Goal: Task Accomplishment & Management: Complete application form

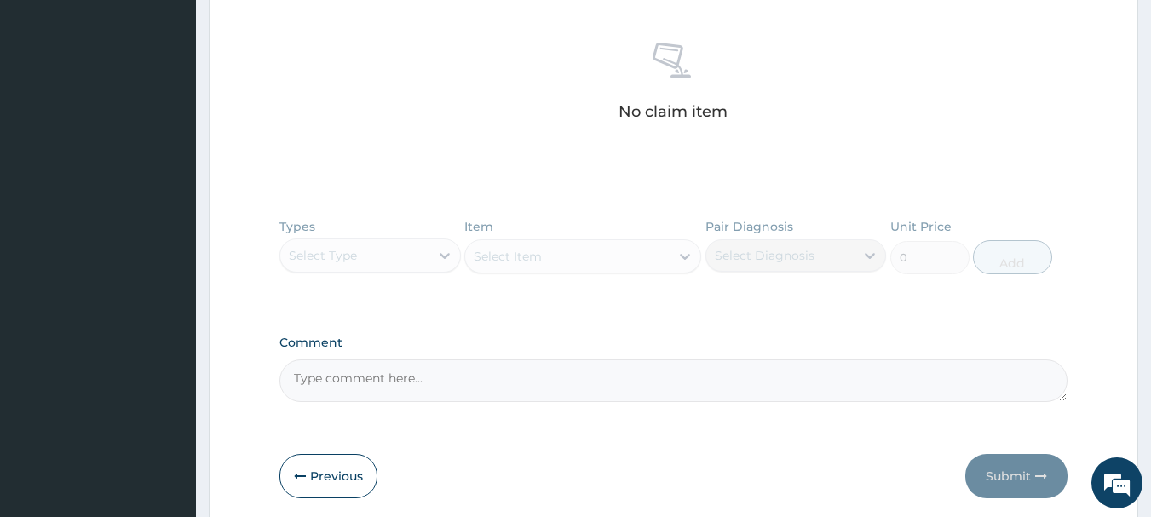
scroll to position [706, 0]
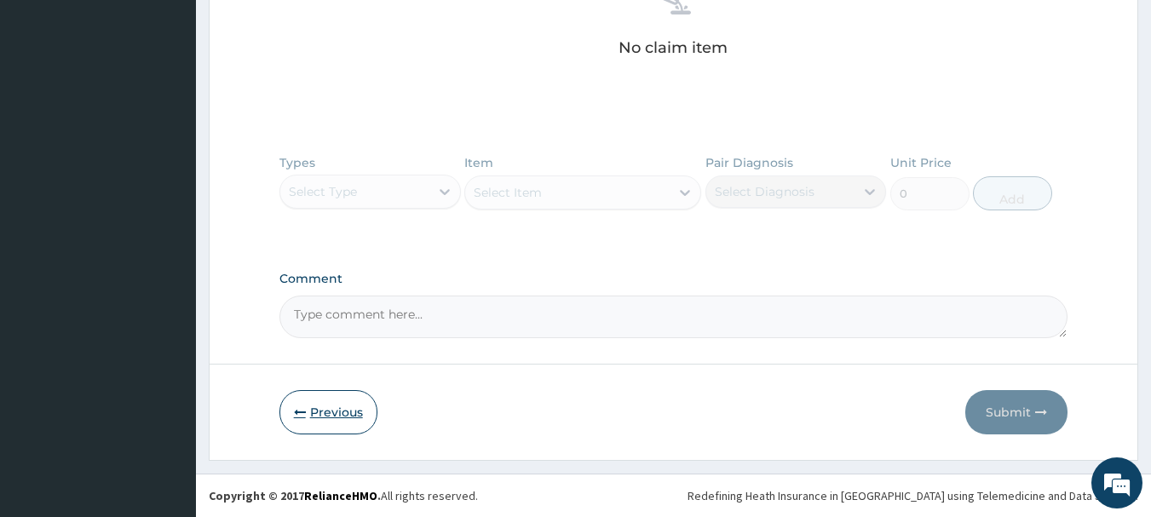
click at [294, 410] on icon "button" at bounding box center [300, 412] width 12 height 12
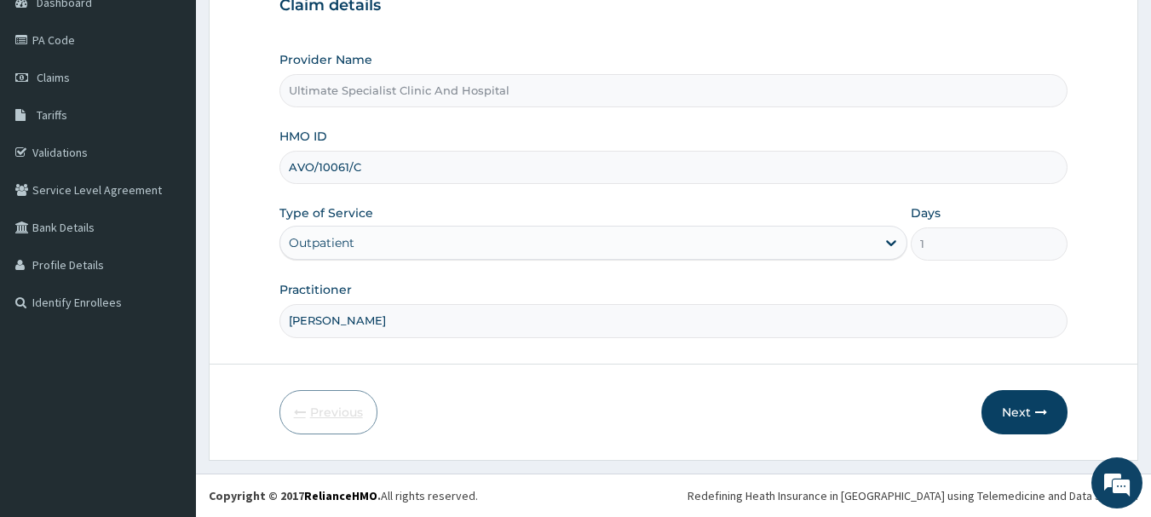
scroll to position [183, 0]
drag, startPoint x: 368, startPoint y: 160, endPoint x: 276, endPoint y: 160, distance: 92.0
click at [276, 160] on form "Step 1 of 2 Claim details Provider Name Ultimate Specialist Clinic And Hospital…" at bounding box center [674, 183] width 930 height 553
paste input "WBS/10038/B"
type input "WBS/10038/C"
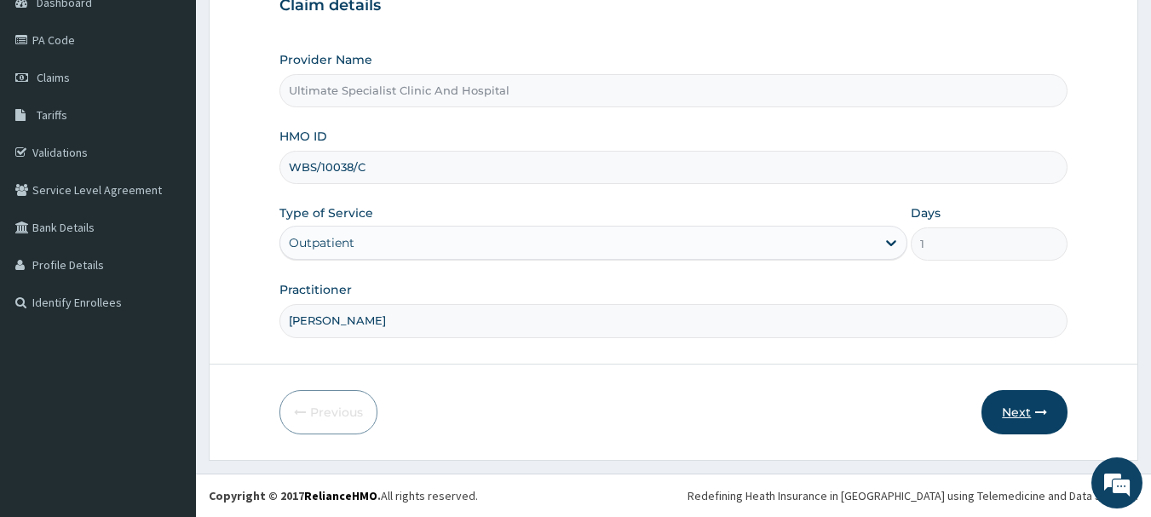
click at [1040, 400] on button "Next" at bounding box center [1025, 412] width 86 height 44
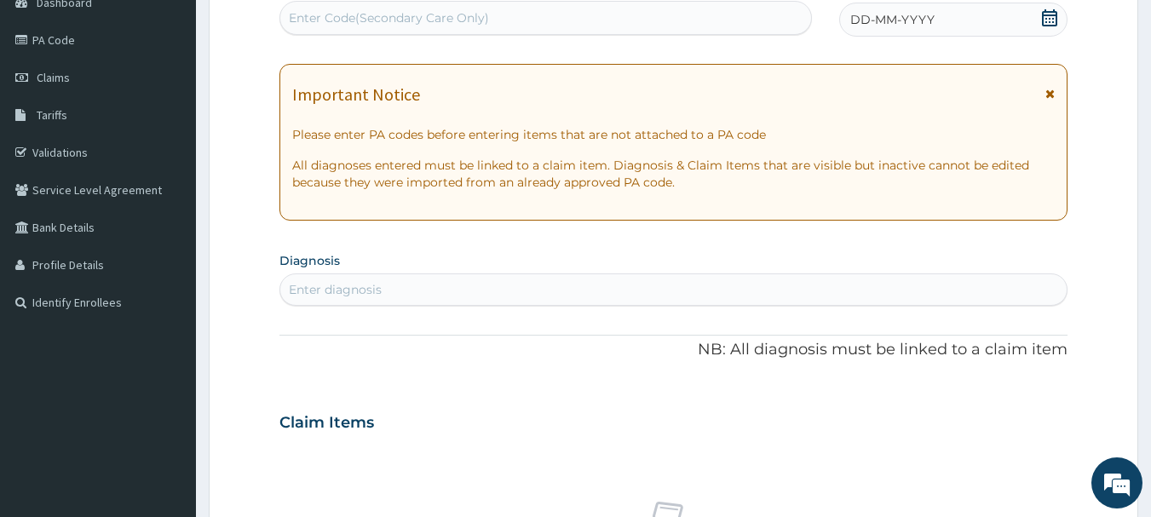
click at [401, 9] on div "Enter Code(Secondary Care Only)" at bounding box center [389, 17] width 200 height 17
paste input "PA/1118B5"
type input "PA/1118B5"
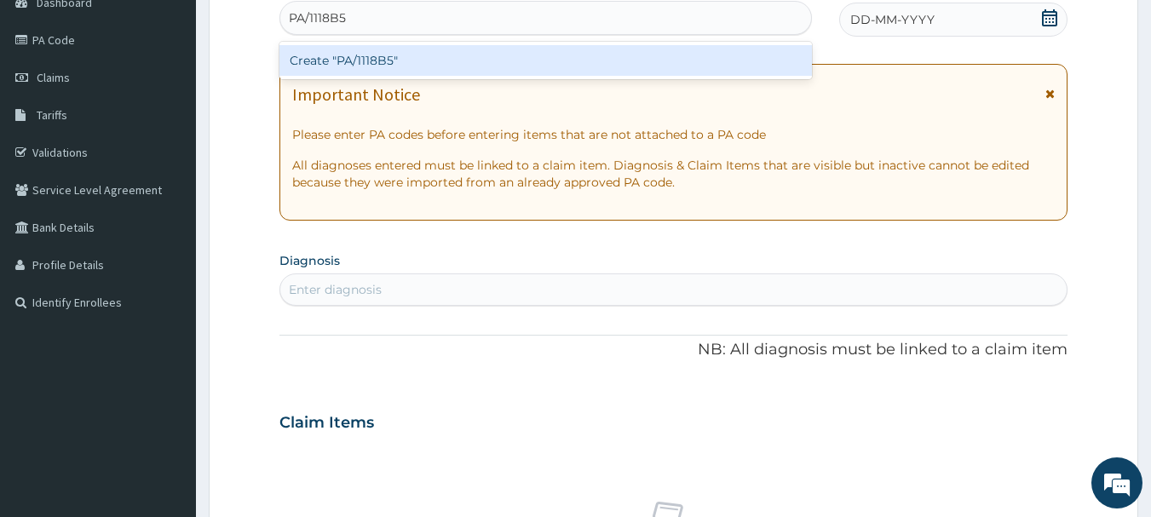
click at [430, 56] on div "Create "PA/1118B5"" at bounding box center [545, 60] width 533 height 31
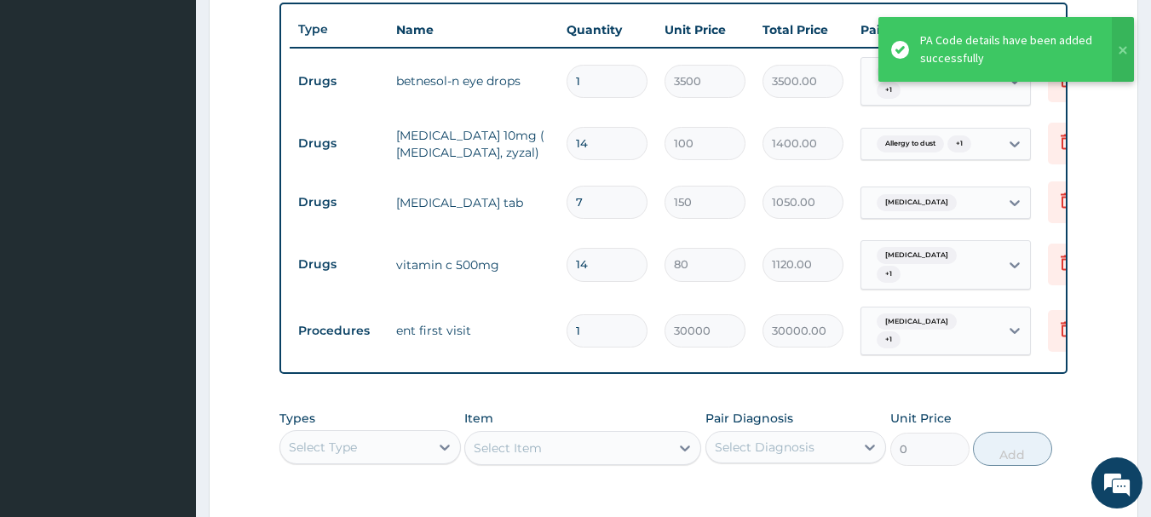
scroll to position [601, 0]
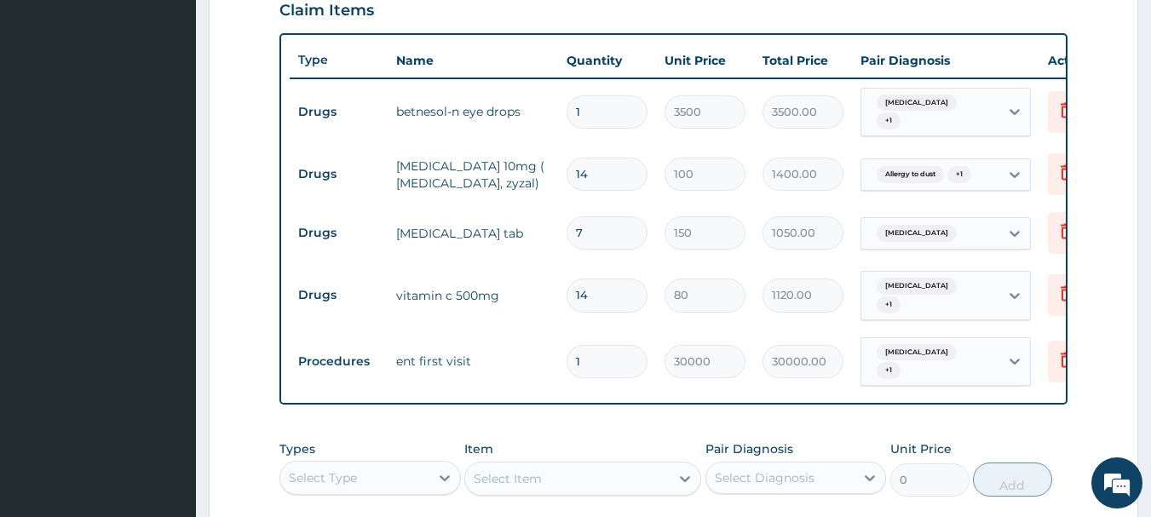
click at [521, 475] on div "Select Item" at bounding box center [582, 479] width 237 height 34
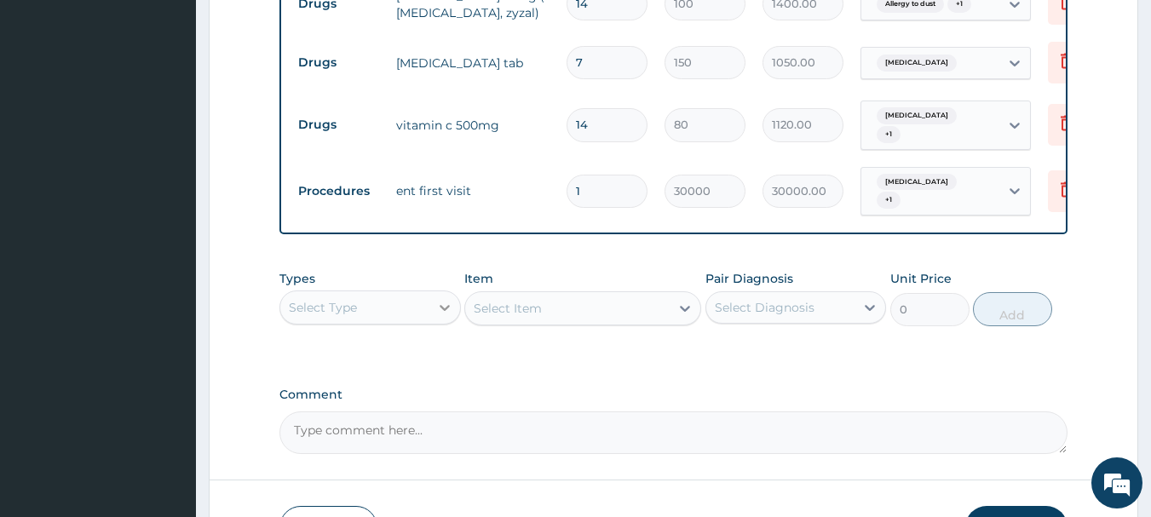
click at [441, 305] on icon at bounding box center [445, 308] width 10 height 6
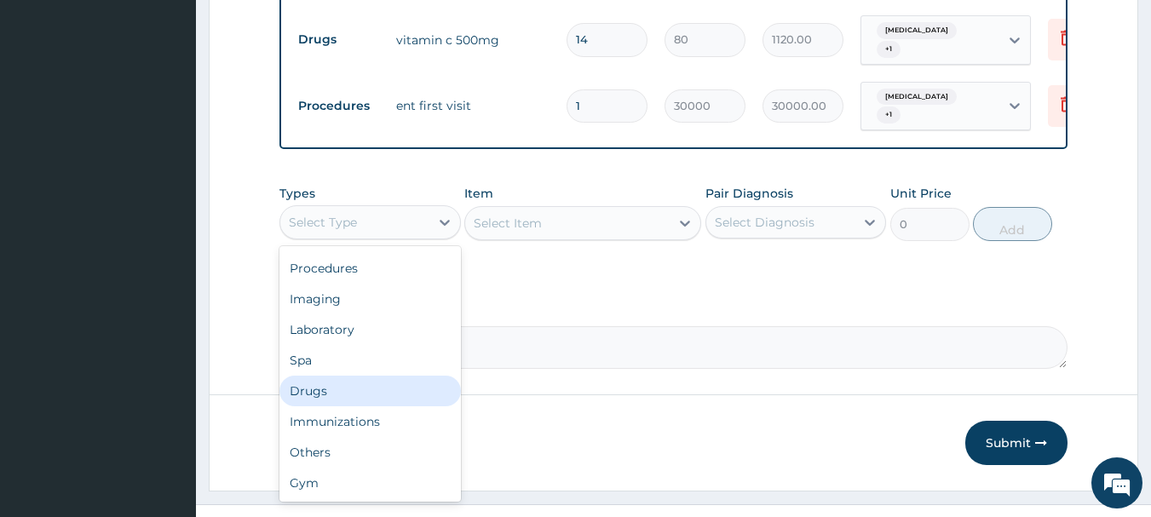
scroll to position [0, 0]
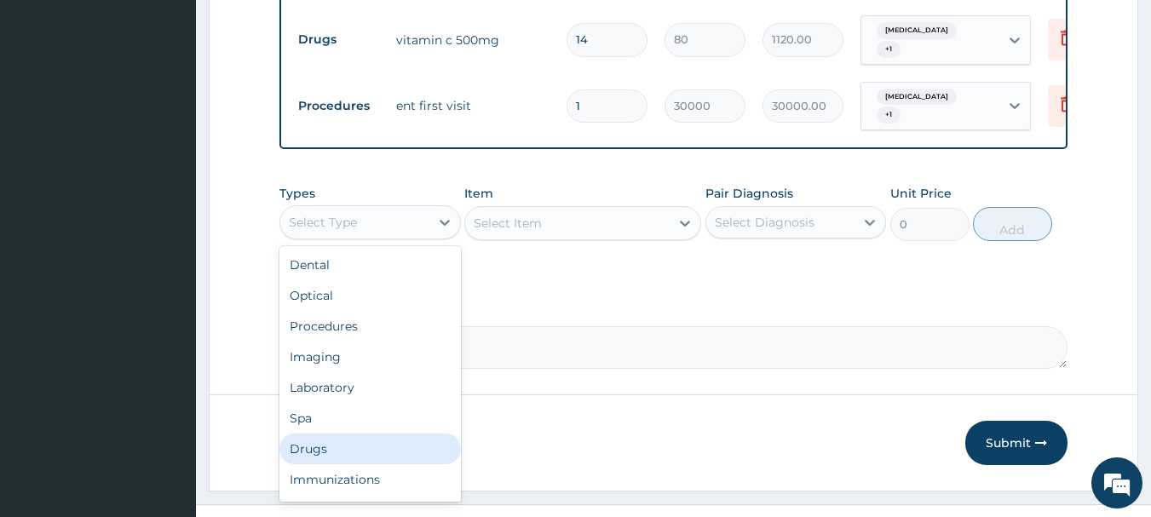
click at [343, 437] on div "Drugs" at bounding box center [369, 449] width 181 height 31
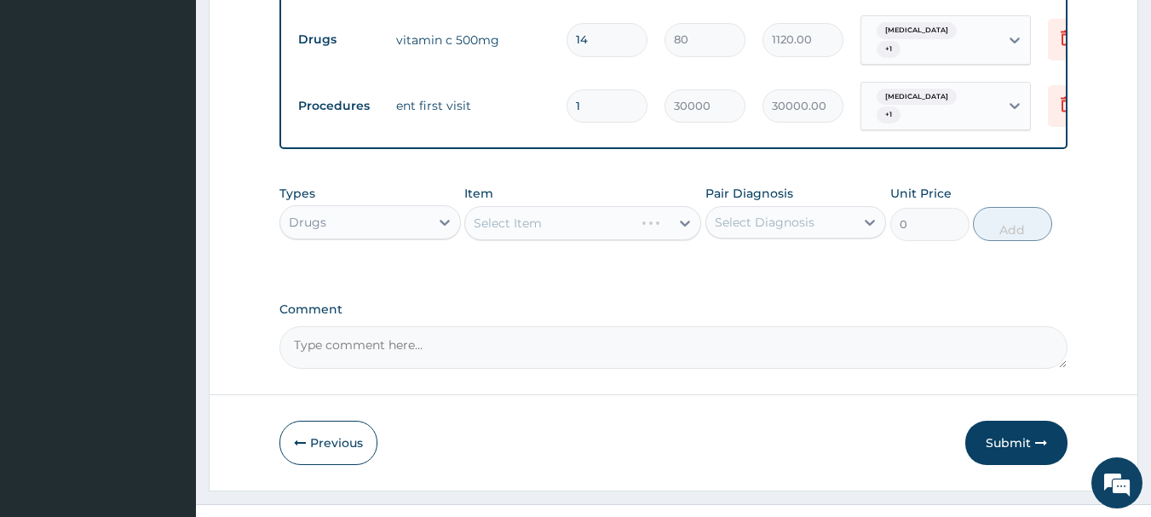
click at [557, 218] on div "Select Item" at bounding box center [582, 223] width 237 height 34
click at [682, 215] on icon at bounding box center [685, 223] width 17 height 17
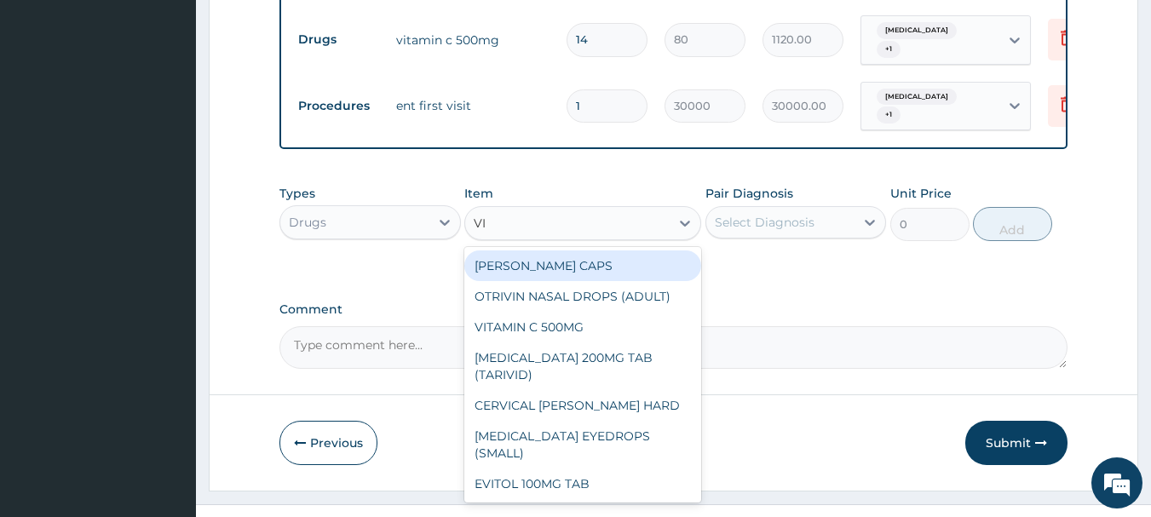
type input "VIT"
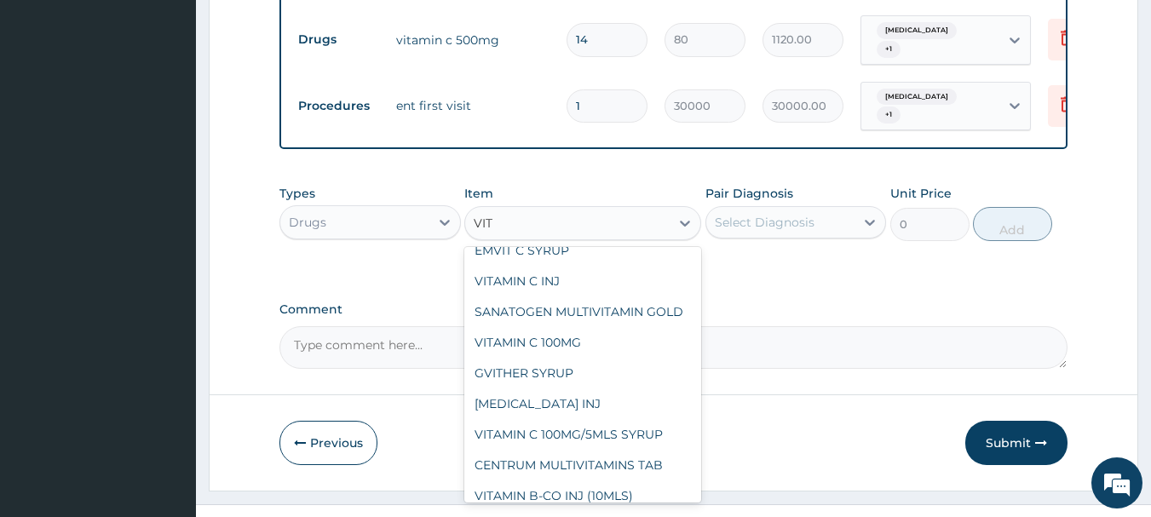
scroll to position [170, 0]
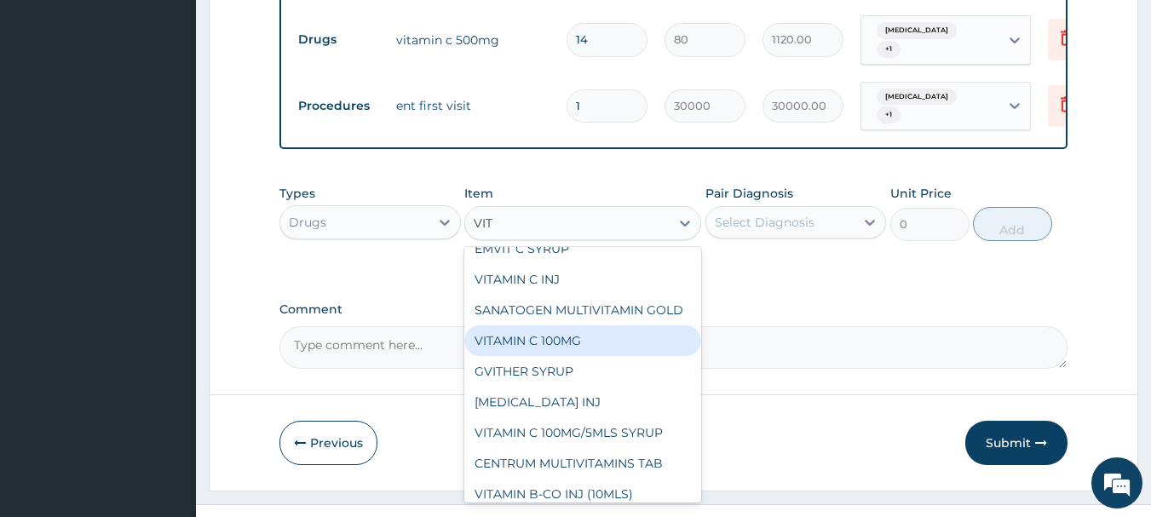
click at [550, 354] on div "VITAMIN C 100MG" at bounding box center [582, 340] width 237 height 31
type input "50"
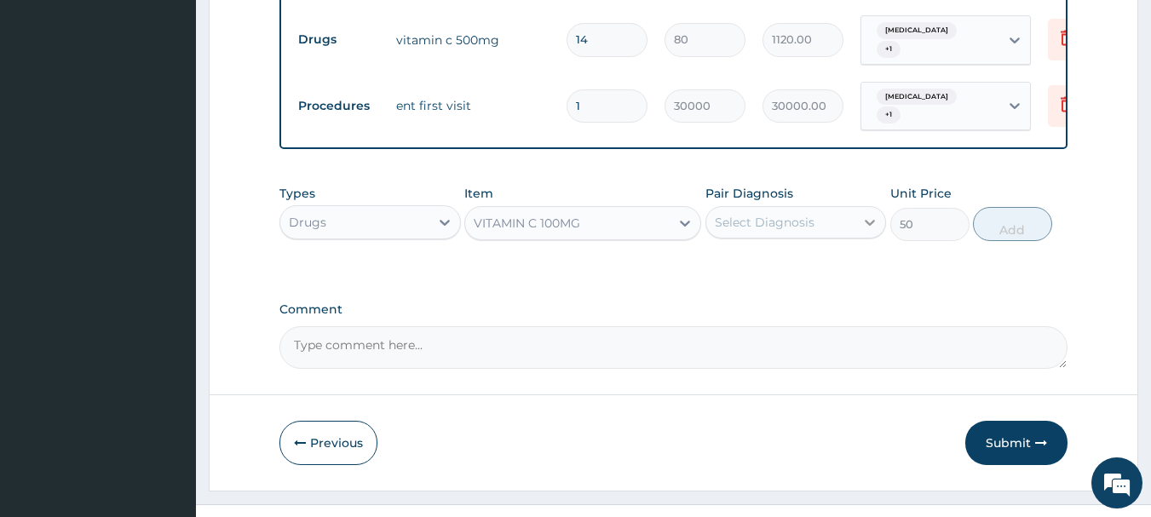
click at [862, 214] on icon at bounding box center [869, 222] width 17 height 17
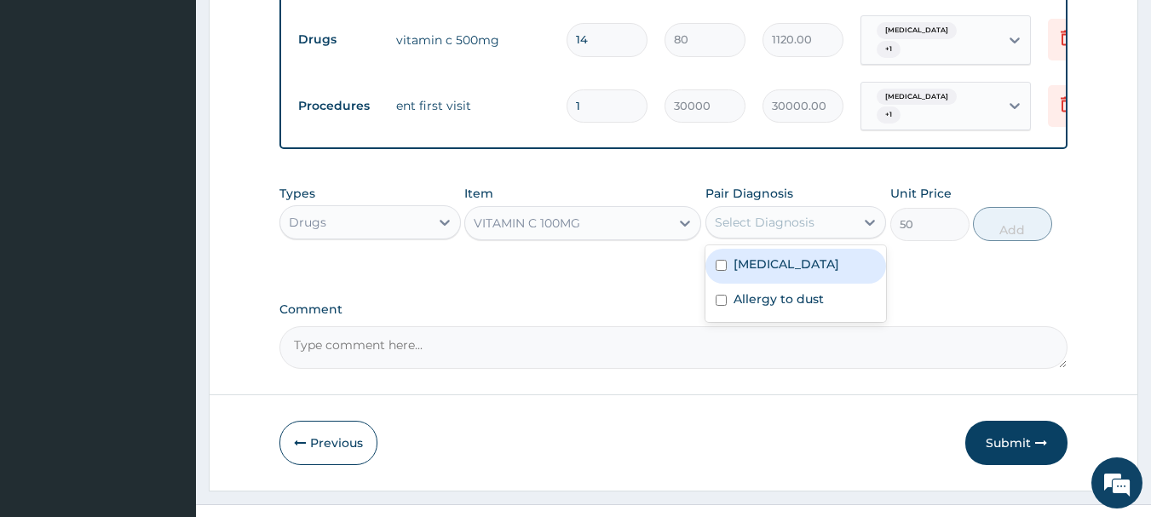
click at [773, 256] on label "[MEDICAL_DATA]" at bounding box center [787, 264] width 106 height 17
checkbox input "true"
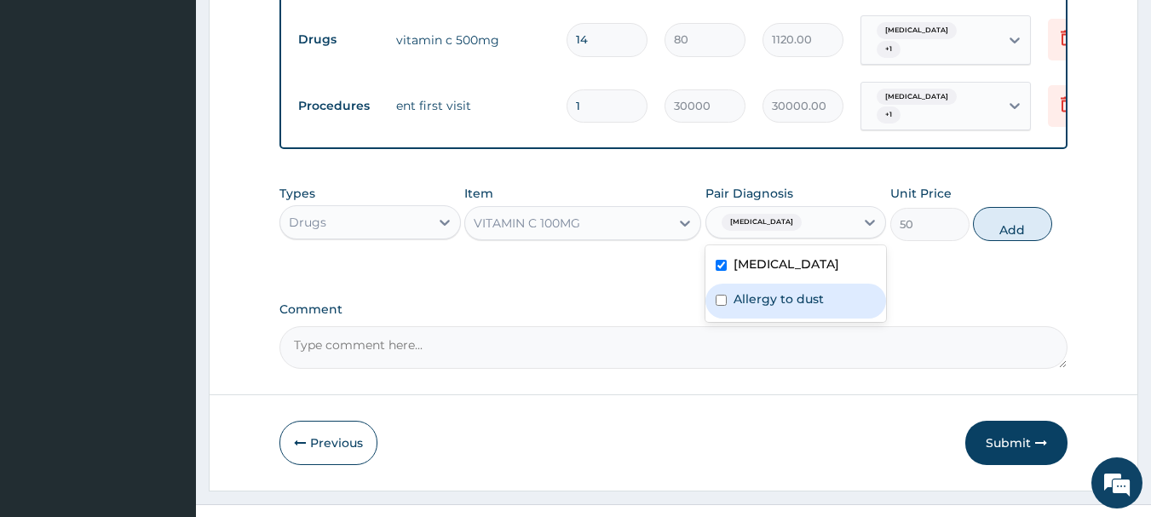
click at [782, 291] on label "Allergy to dust" at bounding box center [779, 299] width 90 height 17
checkbox input "true"
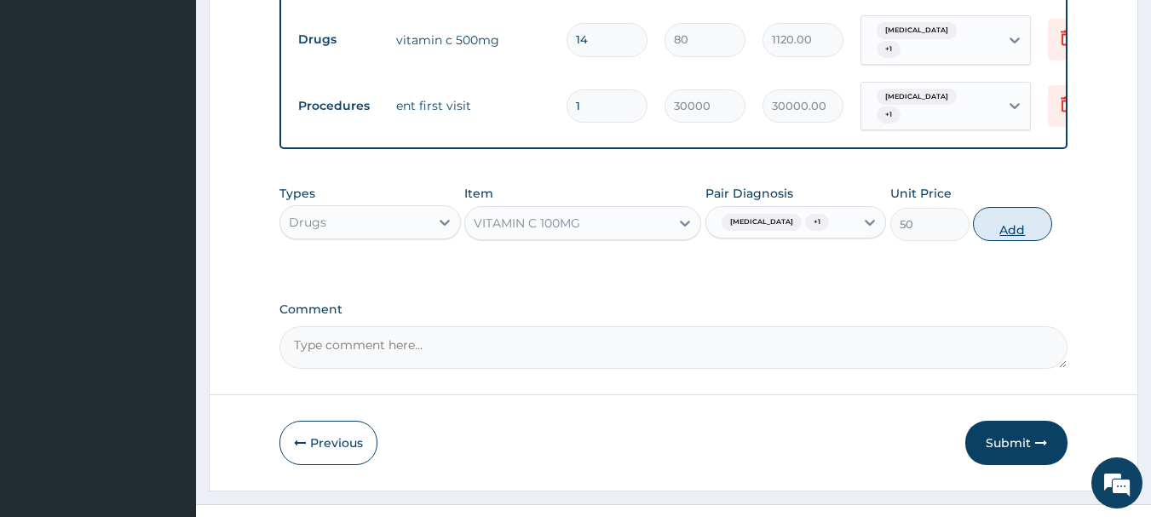
click at [1012, 207] on button "Add" at bounding box center [1012, 224] width 79 height 34
type input "0"
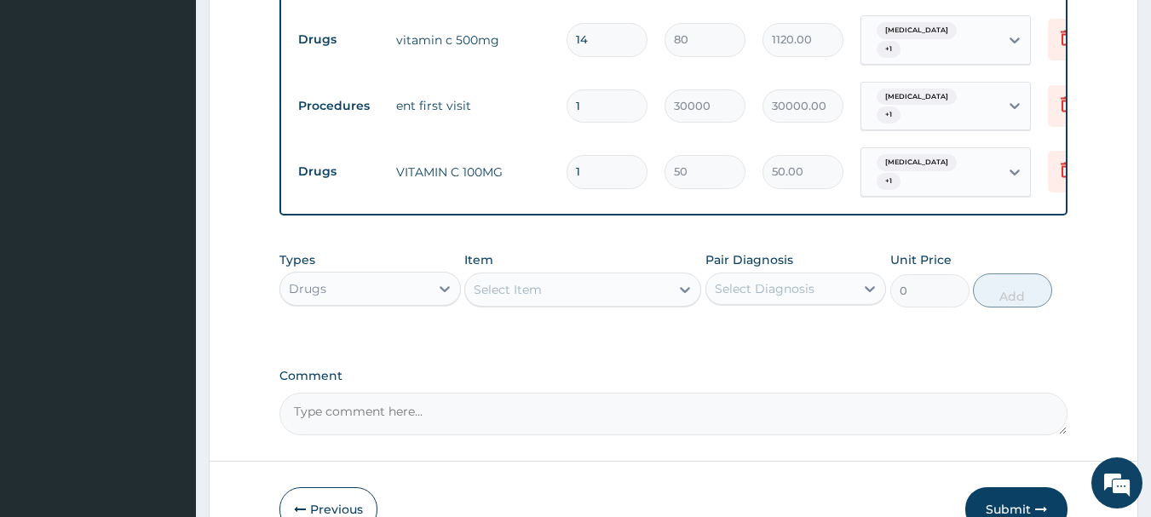
type input "14"
type input "700.00"
type input "14"
click at [1062, 31] on icon at bounding box center [1067, 38] width 12 height 15
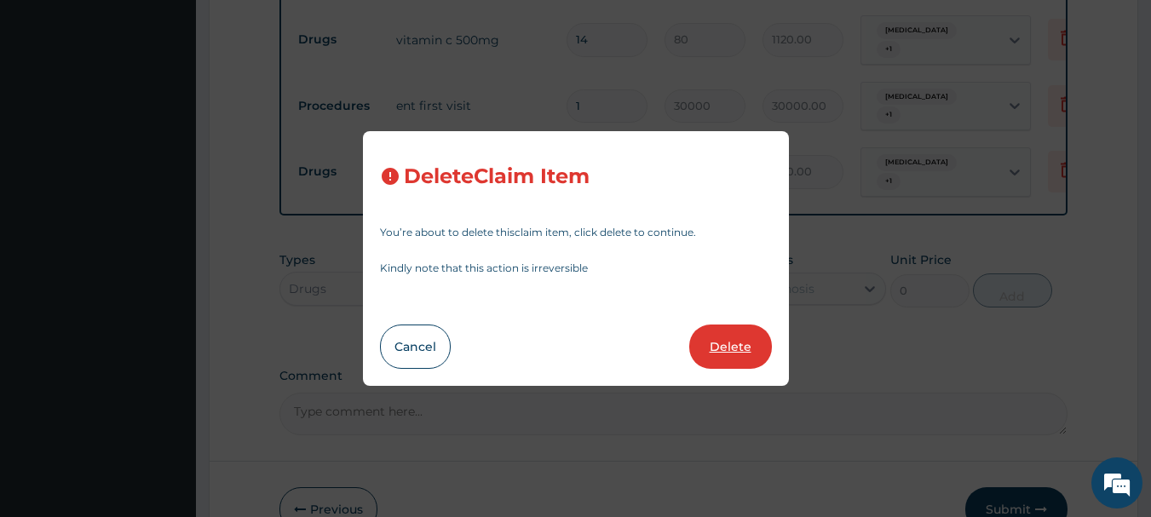
click at [732, 355] on button "Delete" at bounding box center [730, 347] width 83 height 44
type input "1"
type input "30000"
type input "30000.00"
type input "14"
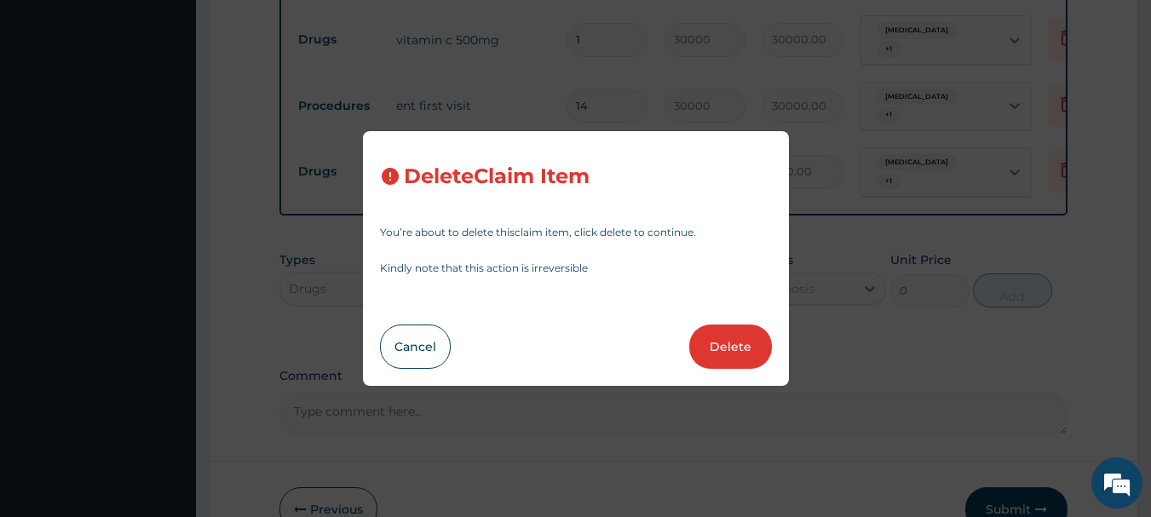
type input "50"
type input "700.00"
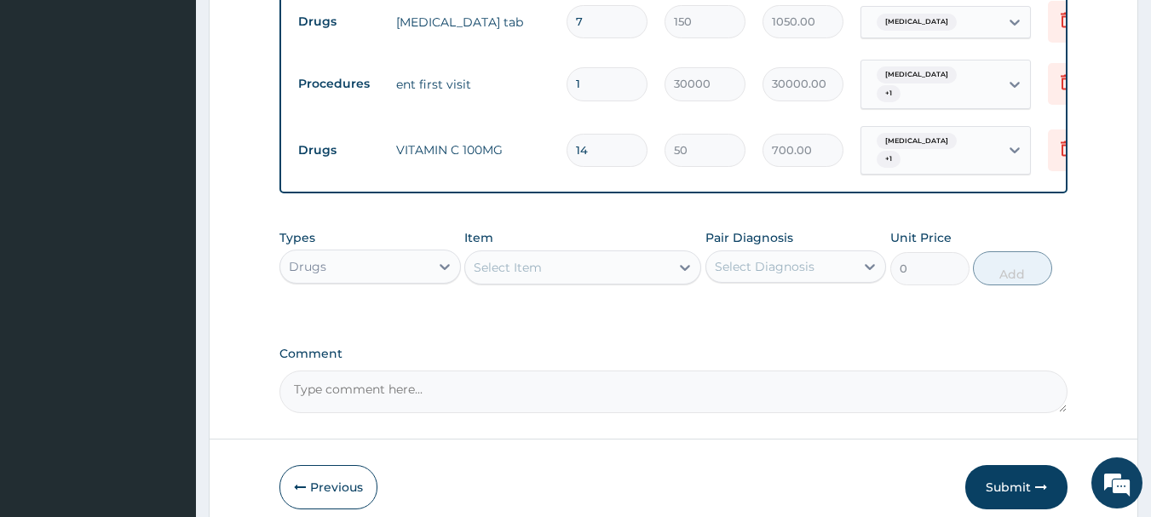
scroll to position [878, 0]
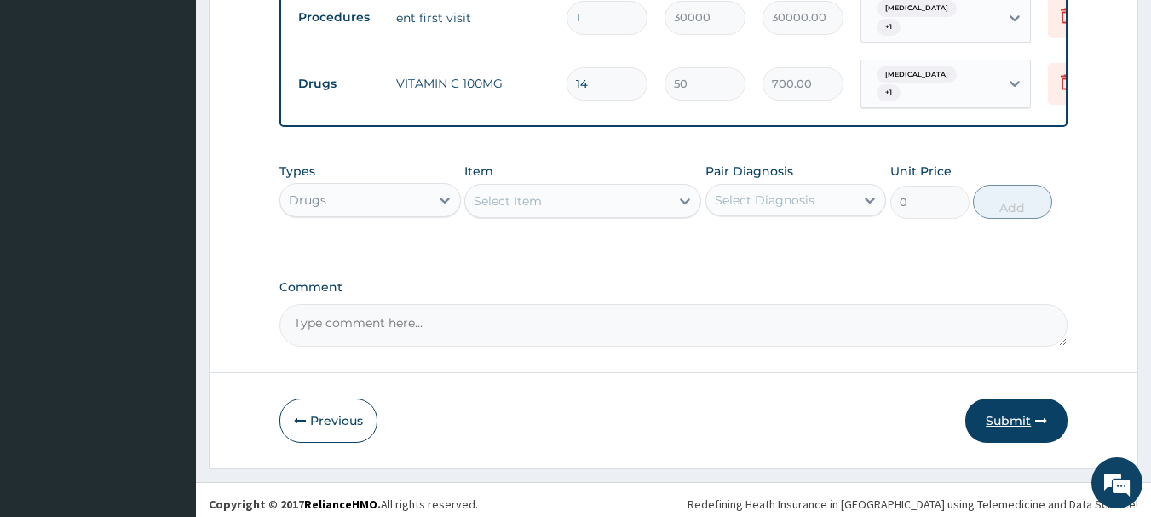
click at [989, 412] on button "Submit" at bounding box center [1016, 421] width 102 height 44
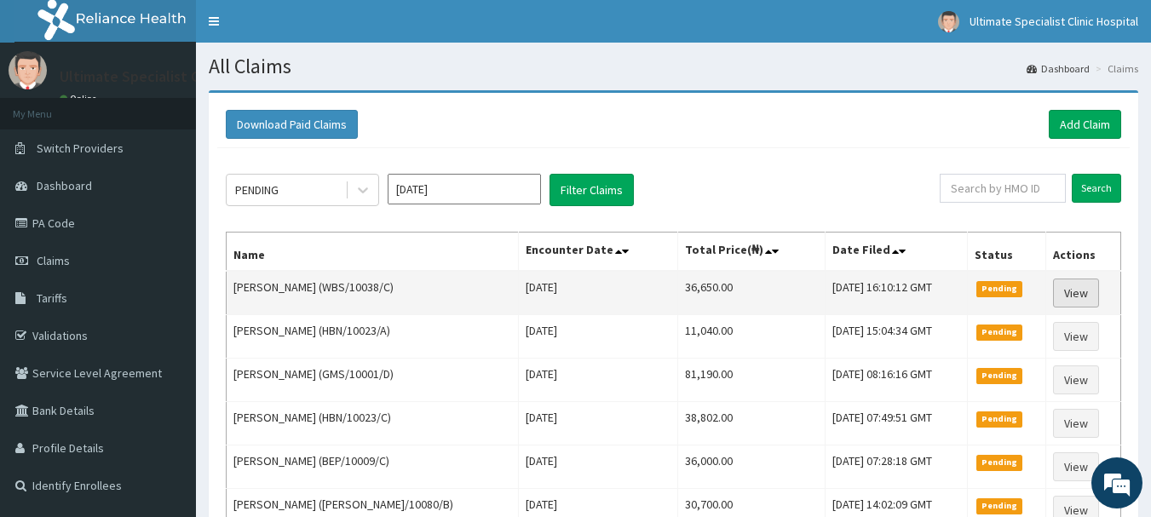
click at [1077, 290] on link "View" at bounding box center [1076, 293] width 46 height 29
